Goal: Task Accomplishment & Management: Complete application form

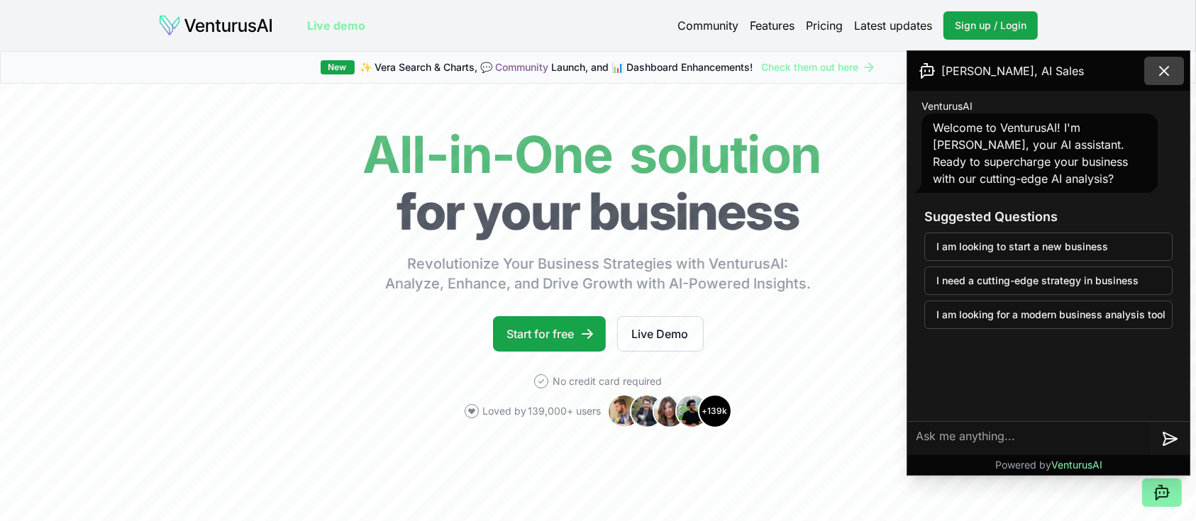
click at [1170, 67] on icon at bounding box center [1163, 70] width 17 height 17
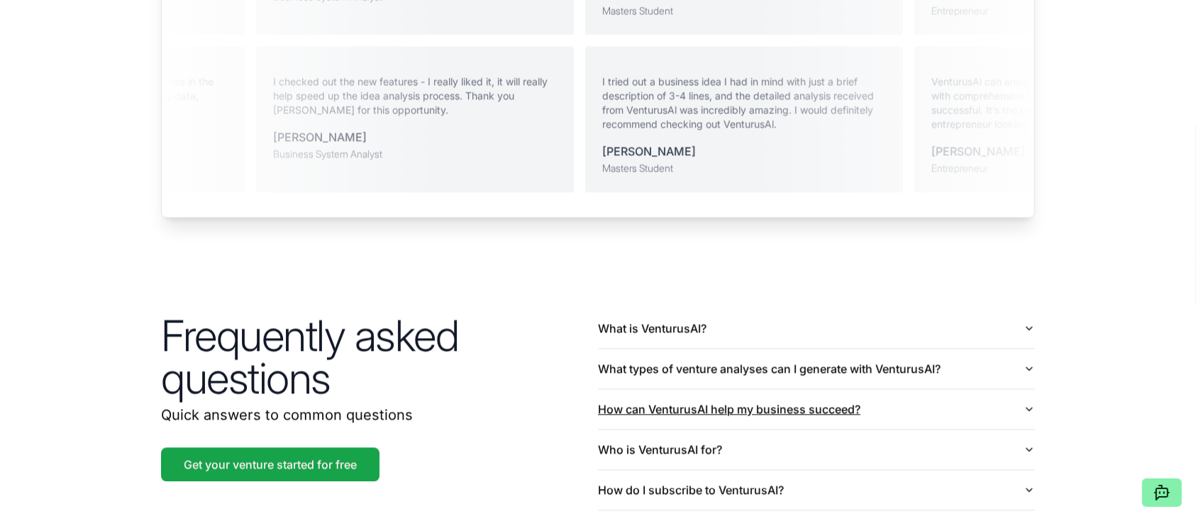
scroll to position [3436, 0]
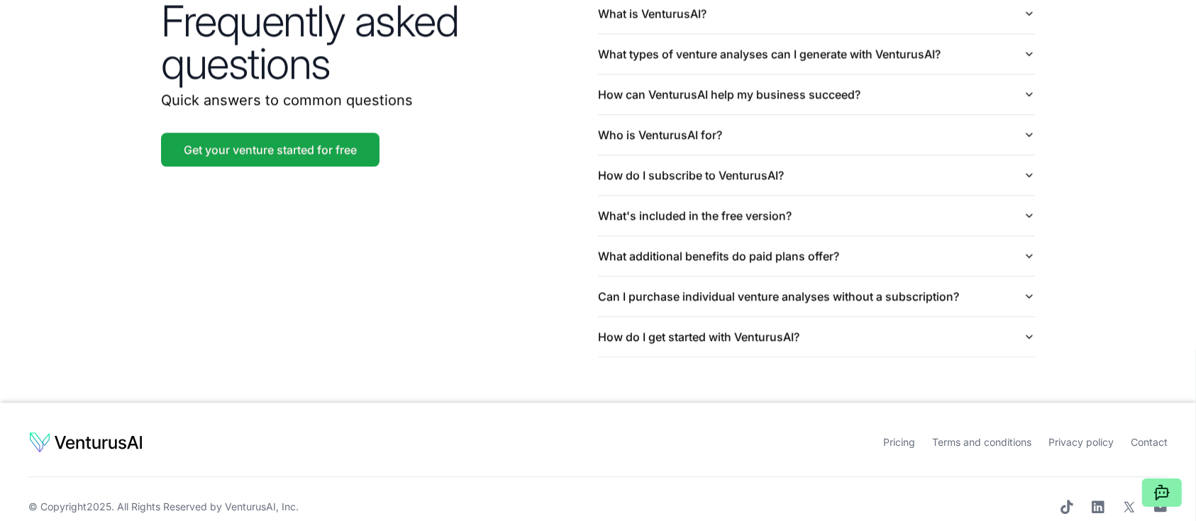
click at [1089, 436] on link "Privacy policy" at bounding box center [1080, 442] width 65 height 12
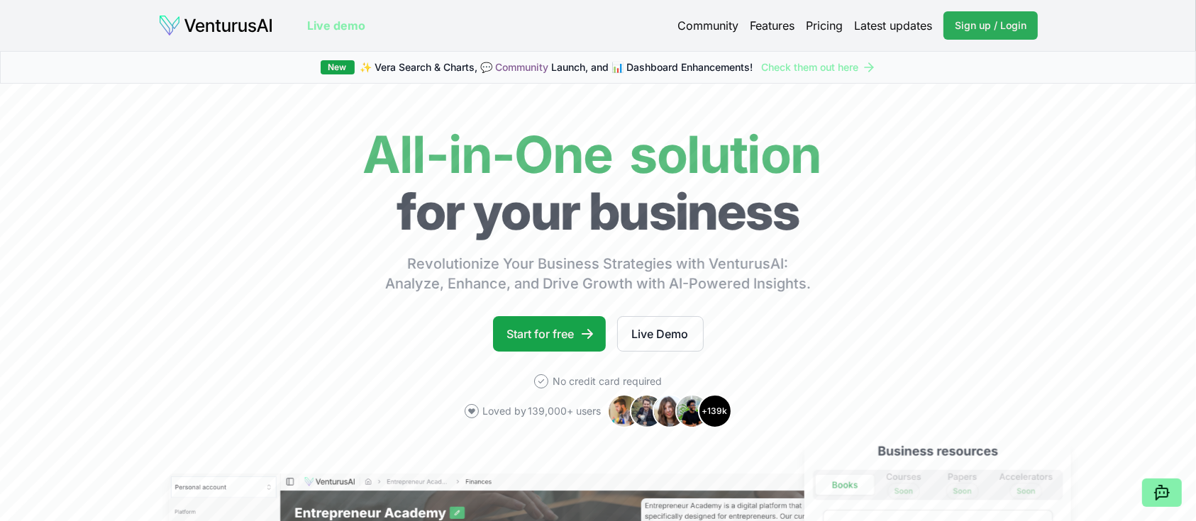
click at [974, 28] on span "Sign up / Login" at bounding box center [991, 25] width 72 height 14
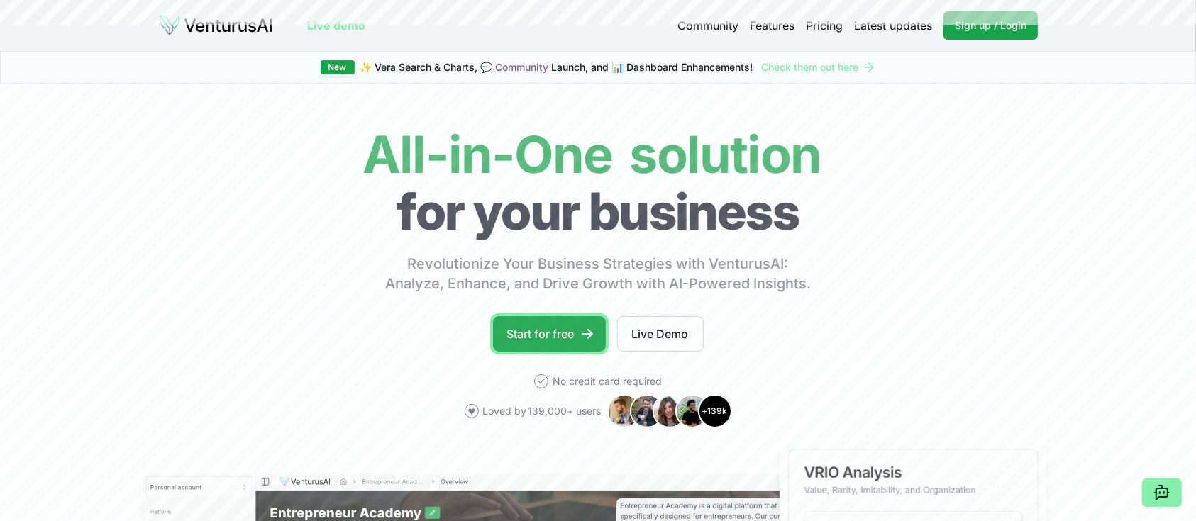
click at [567, 330] on link "Start for free" at bounding box center [549, 333] width 113 height 35
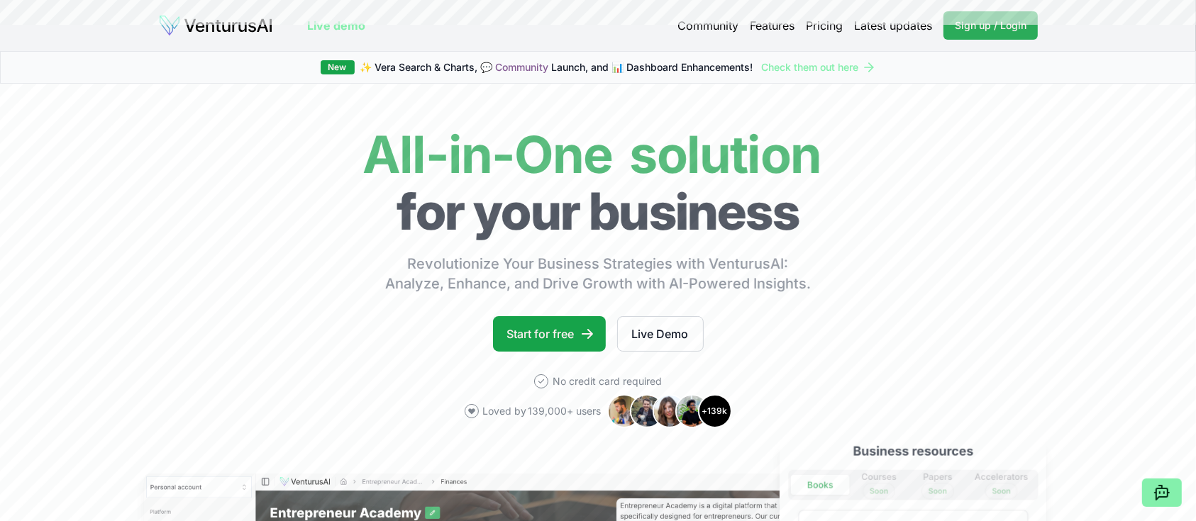
click at [989, 25] on span "Sign up / Login" at bounding box center [991, 25] width 72 height 14
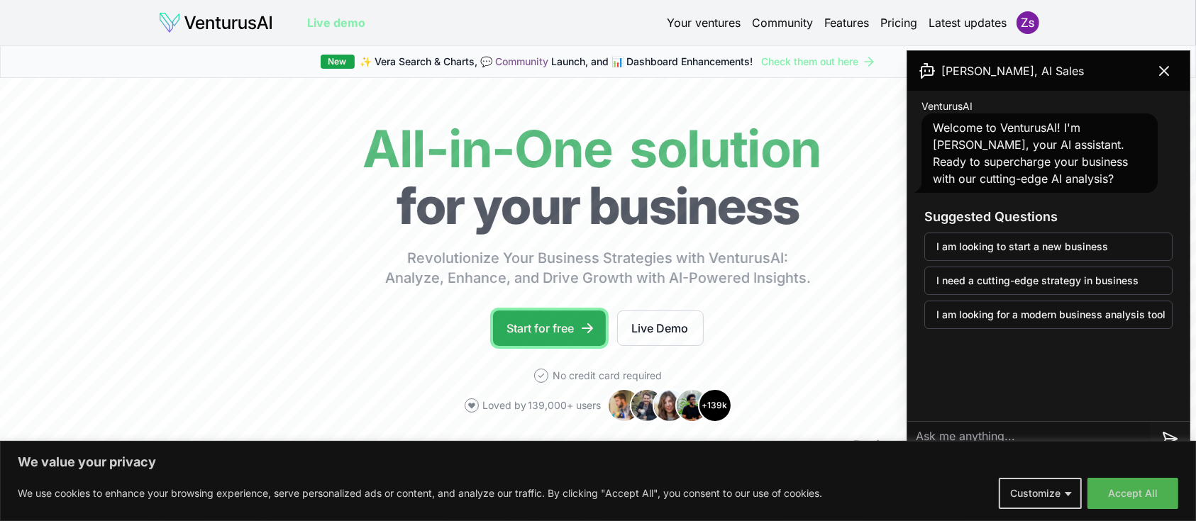
click at [538, 327] on link "Start for free" at bounding box center [549, 328] width 113 height 35
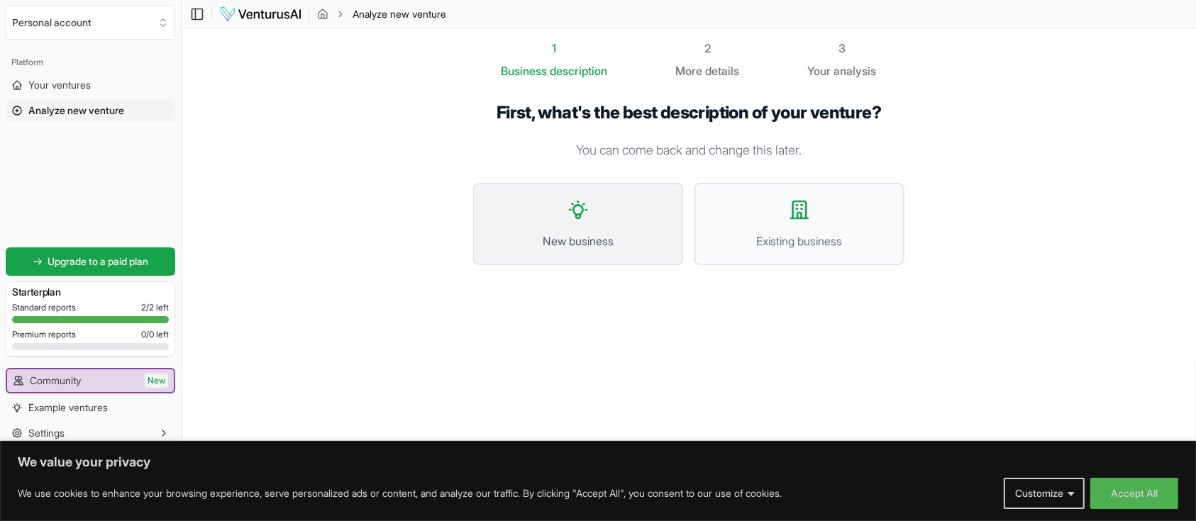
click at [611, 218] on button "New business" at bounding box center [578, 224] width 210 height 82
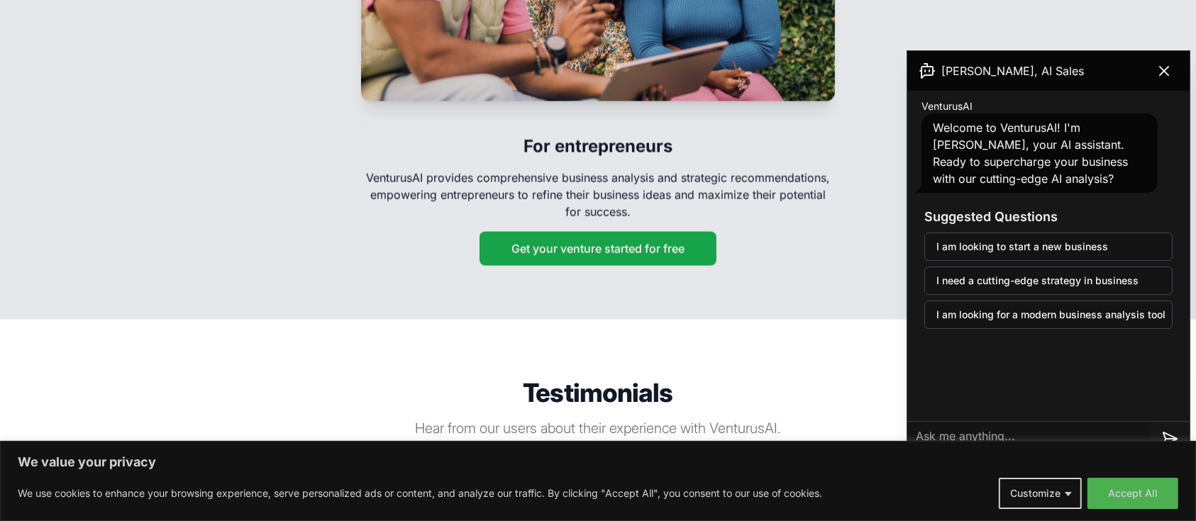
scroll to position [2743, 0]
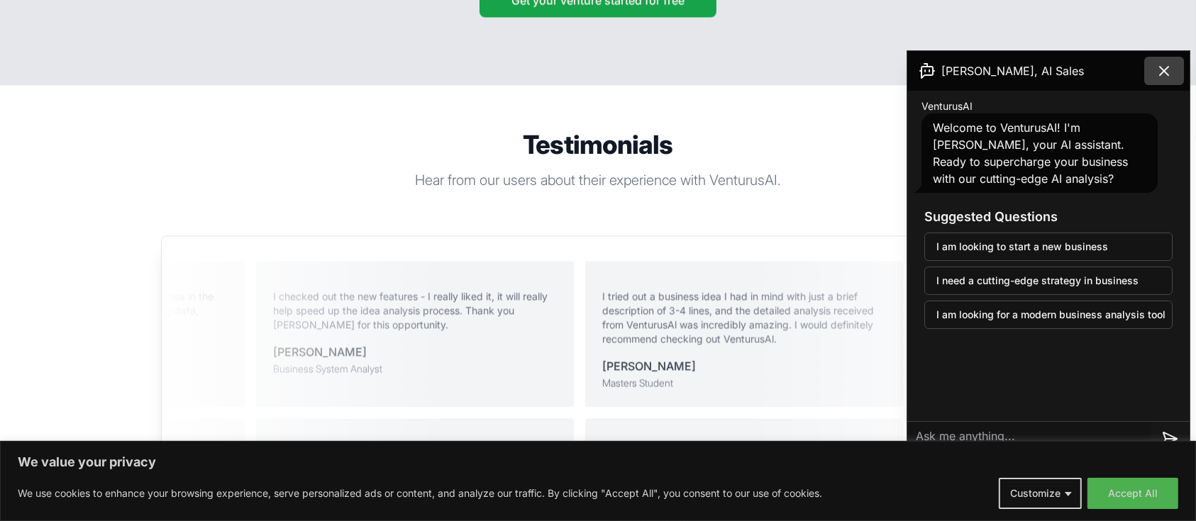
click at [1158, 64] on icon at bounding box center [1163, 70] width 17 height 17
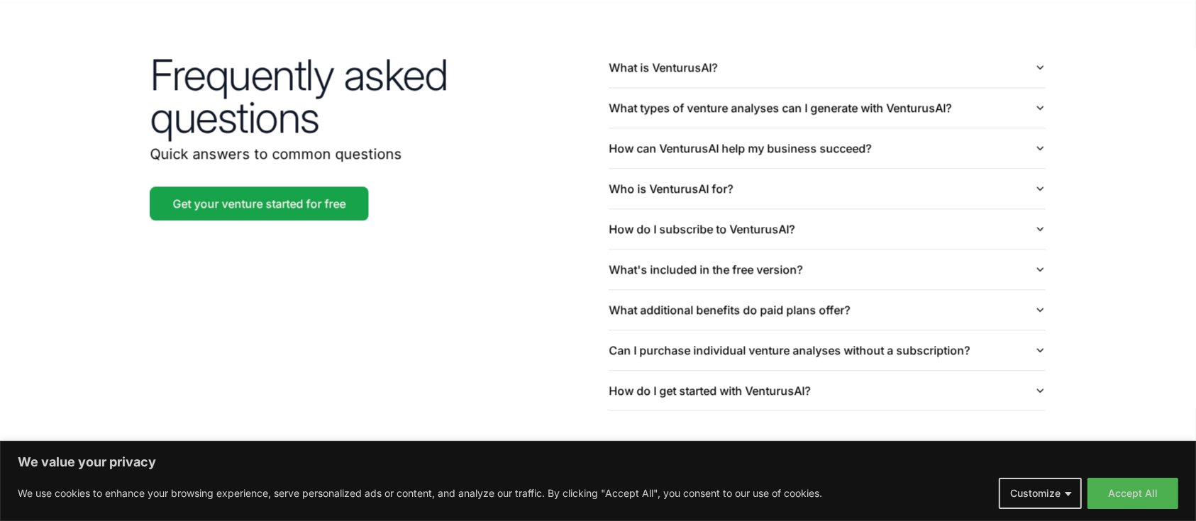
scroll to position [3431, 0]
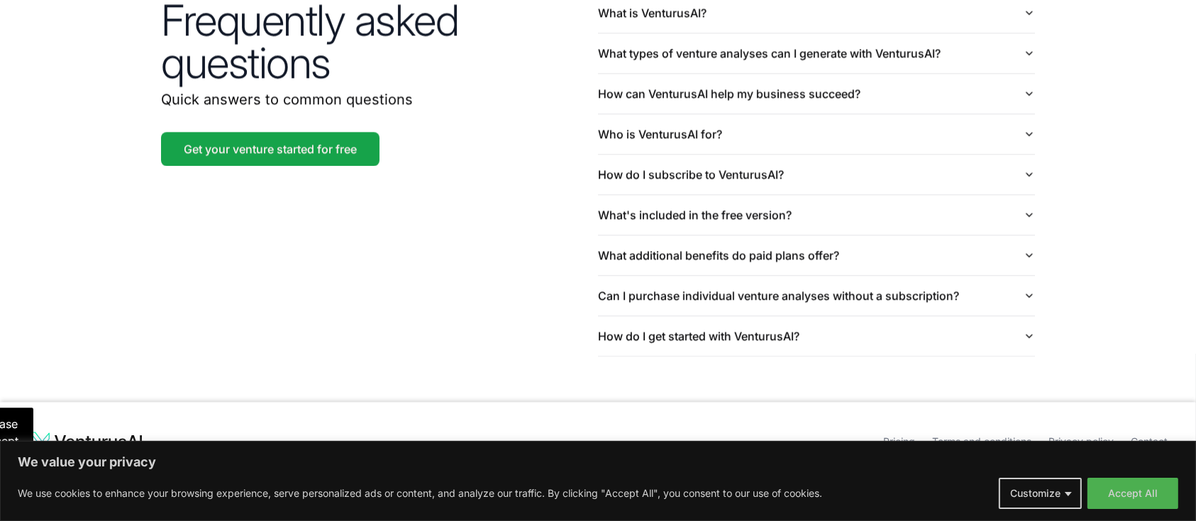
click at [1068, 436] on link "Privacy policy" at bounding box center [1080, 442] width 65 height 12
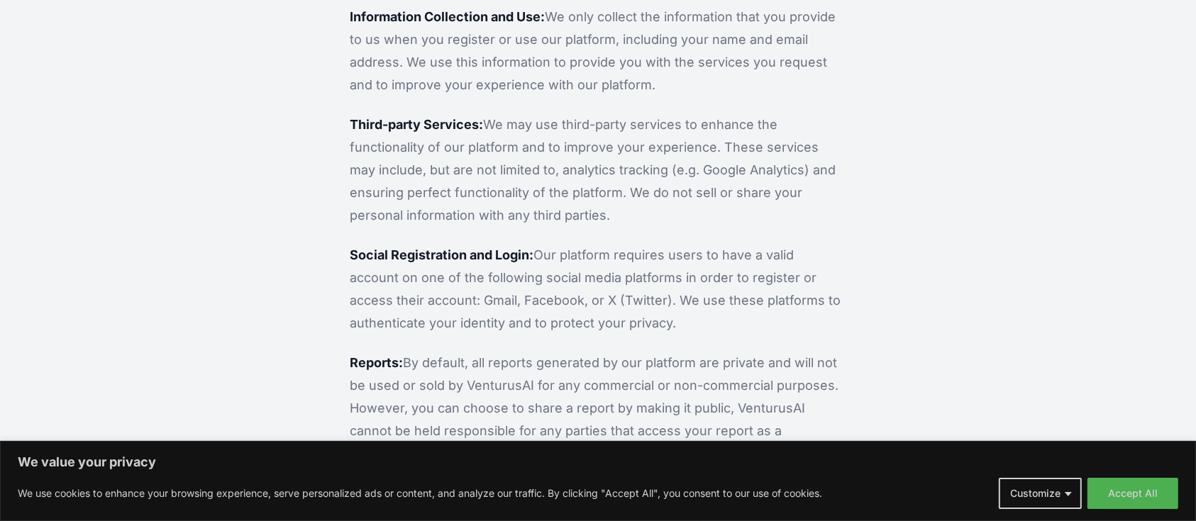
scroll to position [54, 0]
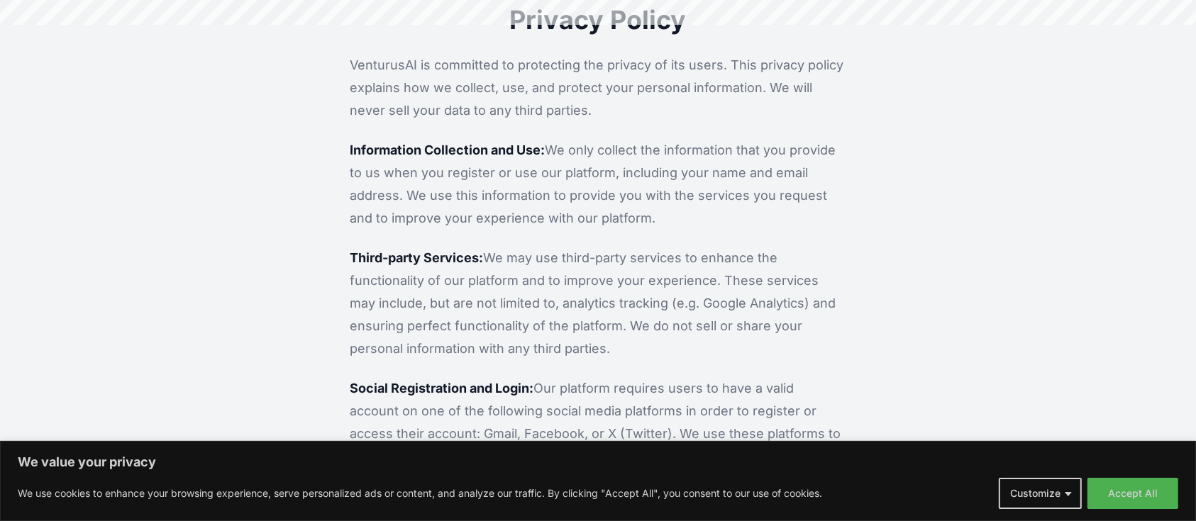
scroll to position [3431, 0]
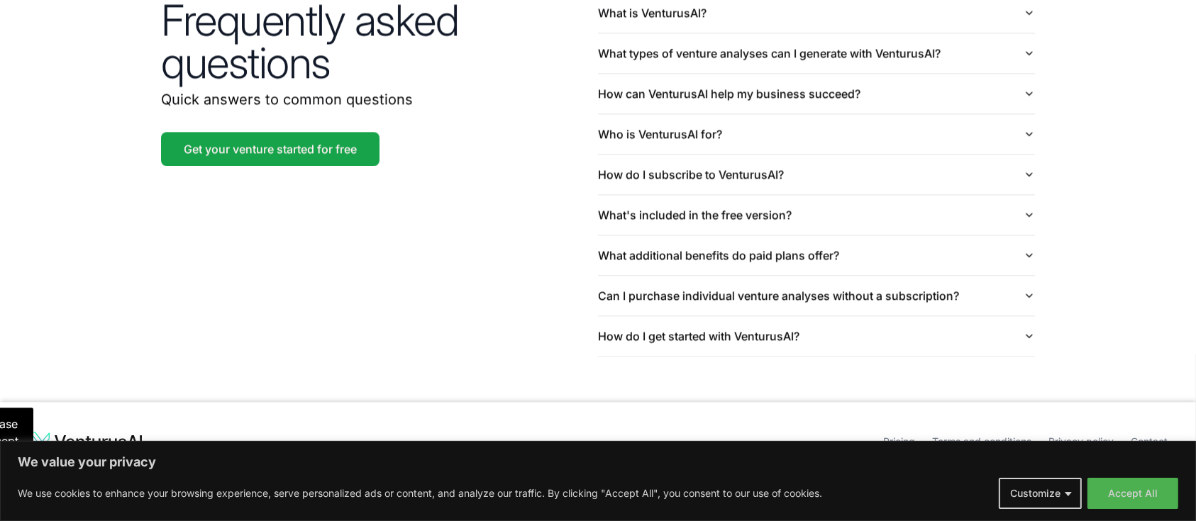
click at [992, 436] on link "Terms and conditions" at bounding box center [981, 442] width 99 height 12
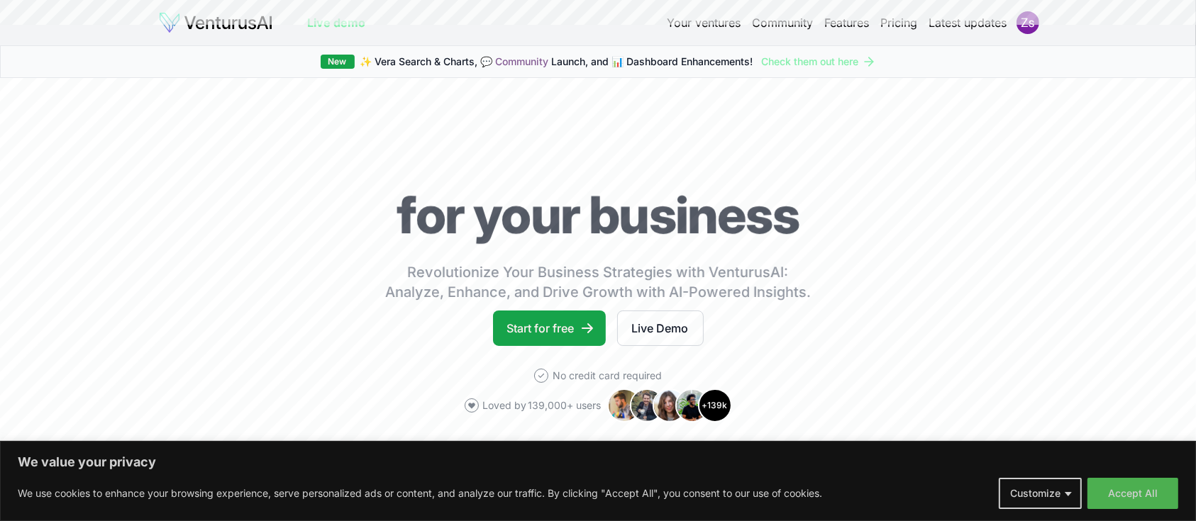
scroll to position [3431, 0]
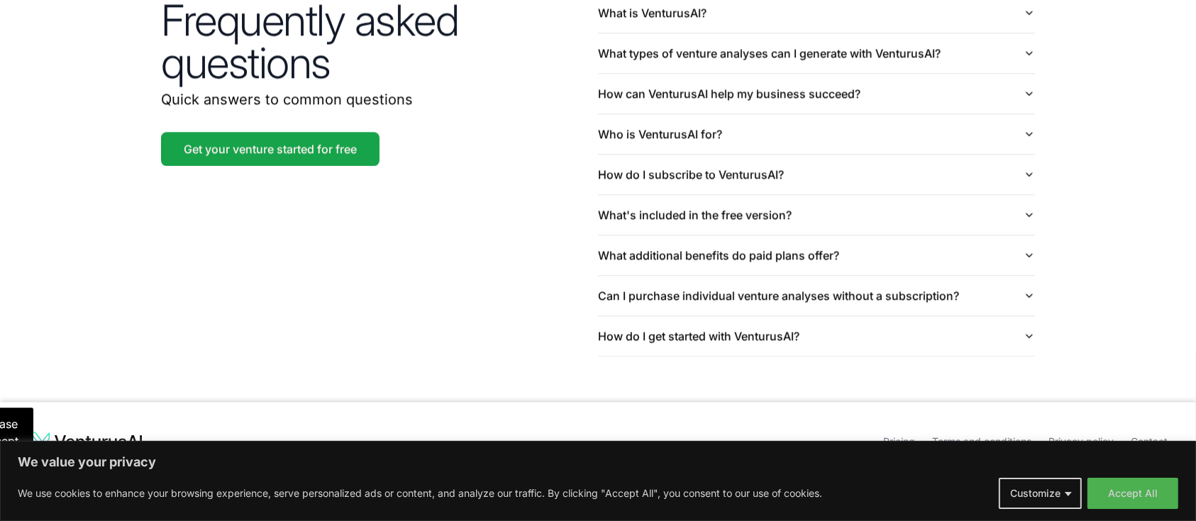
click at [1075, 436] on link "Privacy policy" at bounding box center [1080, 442] width 65 height 12
